Goal: Navigation & Orientation: Find specific page/section

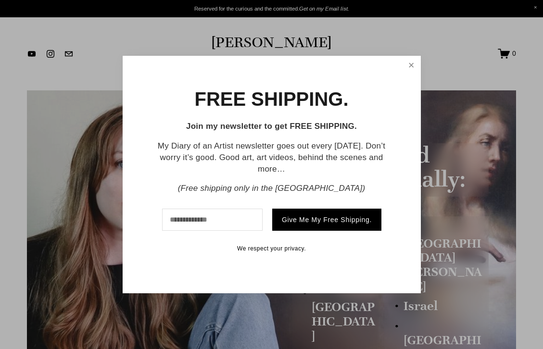
click at [412, 64] on link "Close" at bounding box center [411, 65] width 15 height 16
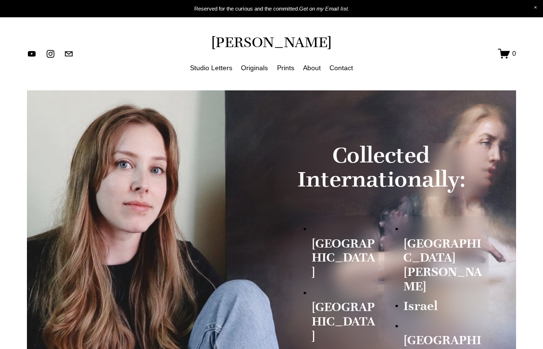
click at [247, 67] on link "Originals" at bounding box center [254, 68] width 27 height 12
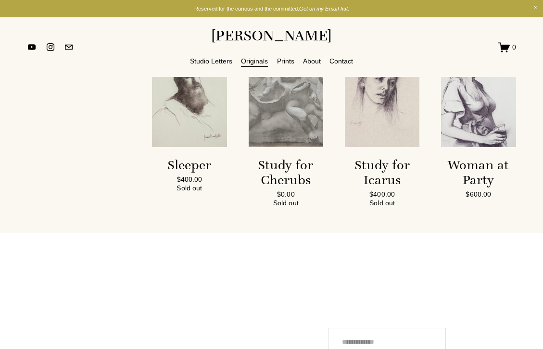
scroll to position [2280, 0]
